Goal: Task Accomplishment & Management: Use online tool/utility

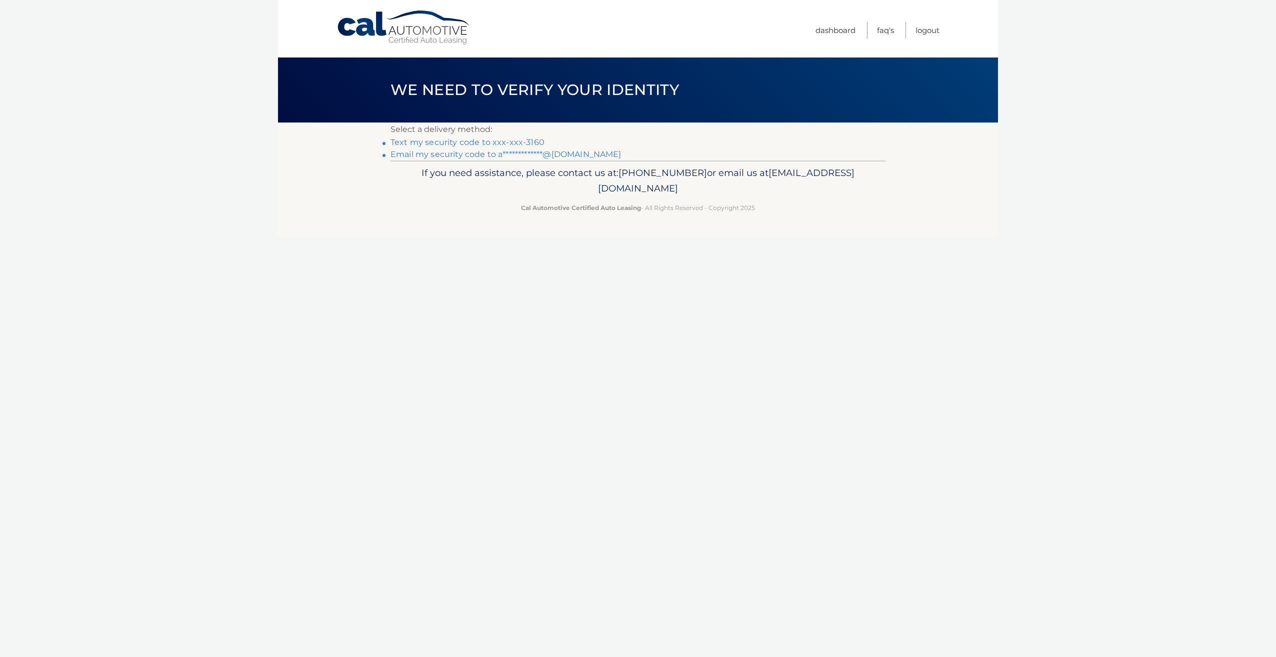
click at [468, 143] on link "Text my security code to xxx-xxx-3160" at bounding box center [468, 143] width 154 height 10
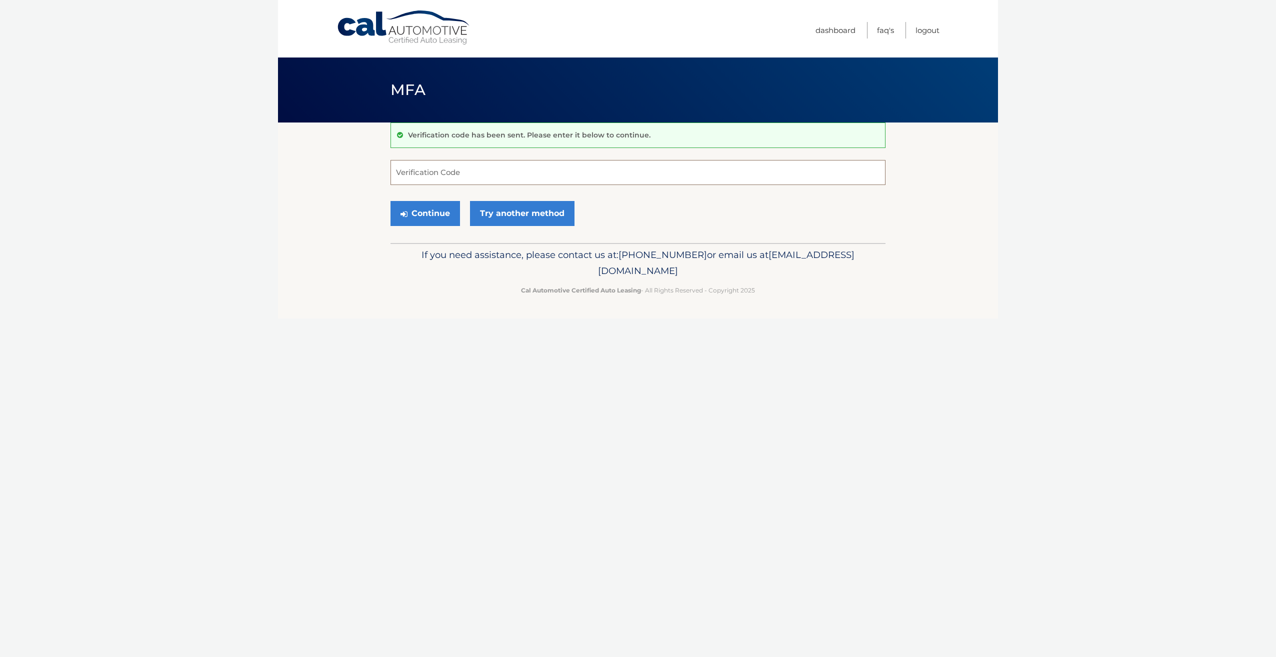
click at [463, 171] on input "Verification Code" at bounding box center [638, 172] width 495 height 25
type input "224700"
click at [441, 208] on button "Continue" at bounding box center [426, 213] width 70 height 25
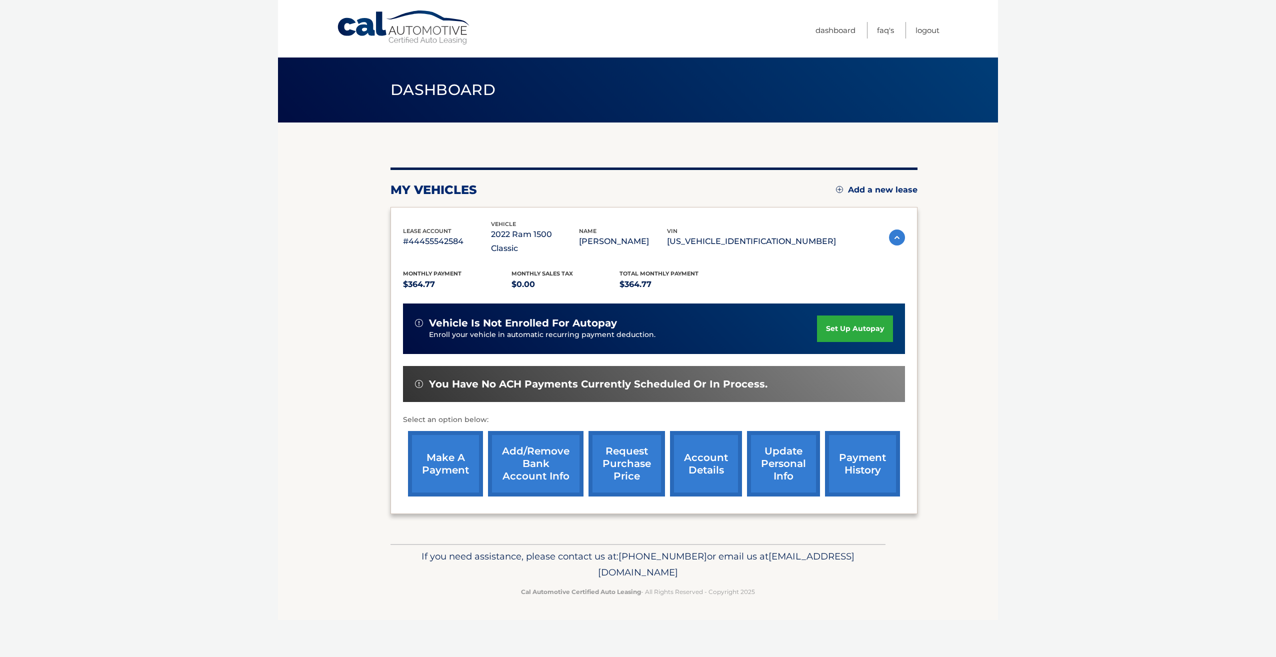
click at [451, 444] on link "make a payment" at bounding box center [445, 464] width 75 height 66
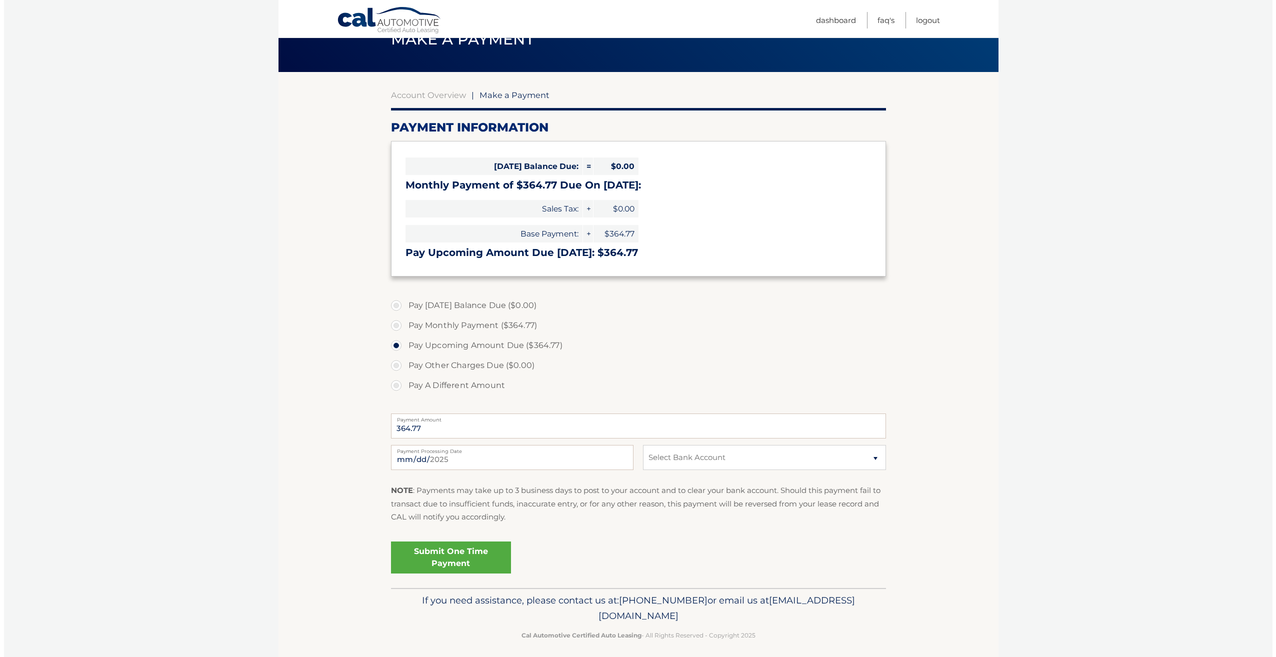
scroll to position [58, 0]
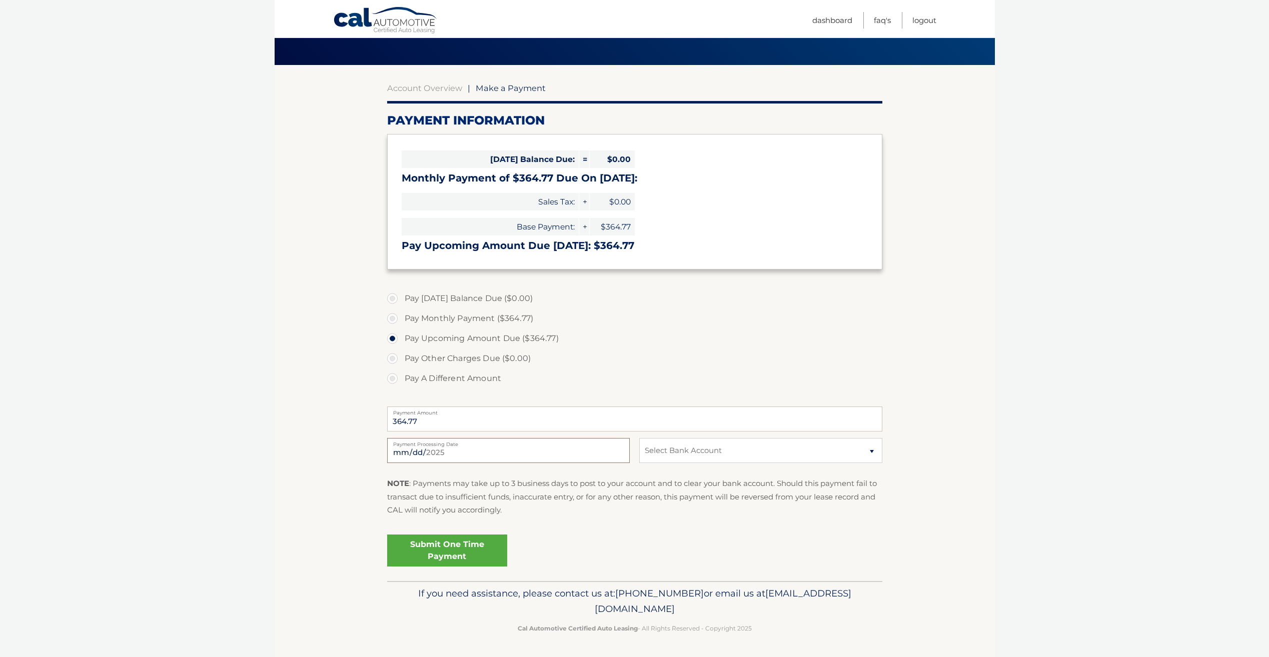
click at [455, 458] on input "2025-09-30" at bounding box center [508, 450] width 243 height 25
type input "2025-10-01"
click at [684, 453] on select "Select Bank Account Checking KEY BANK *****7018 Checking NORTHWEST BANK *****72…" at bounding box center [760, 450] width 243 height 25
select select "Y2MwMTIzMDUtNTU0ZS00YjI3LWEzMjctNDI0NjliZjE4Yzcz"
click at [639, 438] on select "Select Bank Account Checking KEY BANK *****7018 Checking NORTHWEST BANK *****72…" at bounding box center [760, 450] width 243 height 25
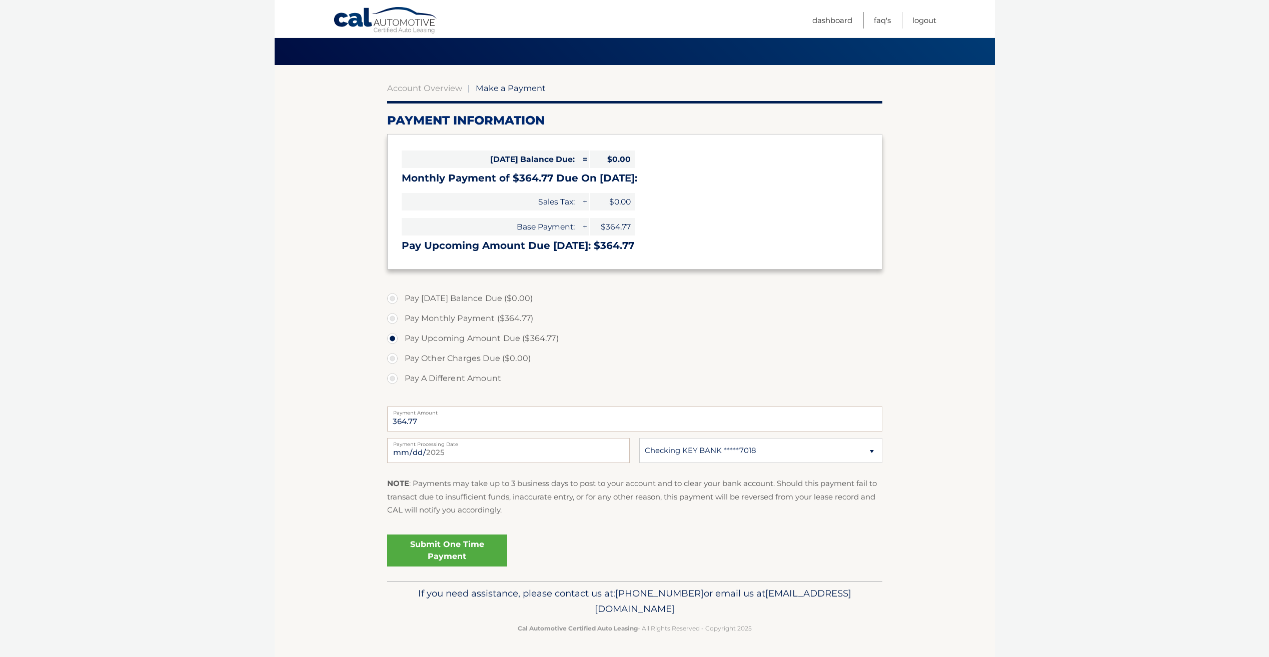
click at [466, 551] on link "Submit One Time Payment" at bounding box center [447, 551] width 120 height 32
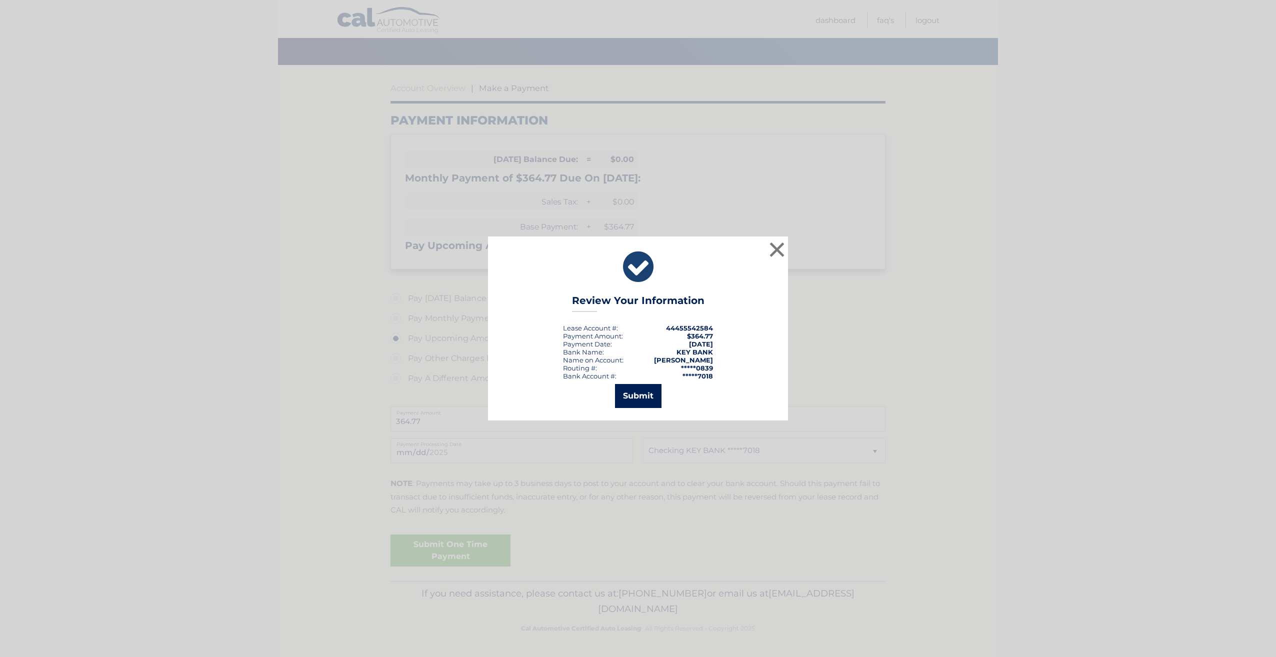
click at [648, 389] on button "Submit" at bounding box center [638, 396] width 47 height 24
